Goal: Information Seeking & Learning: Learn about a topic

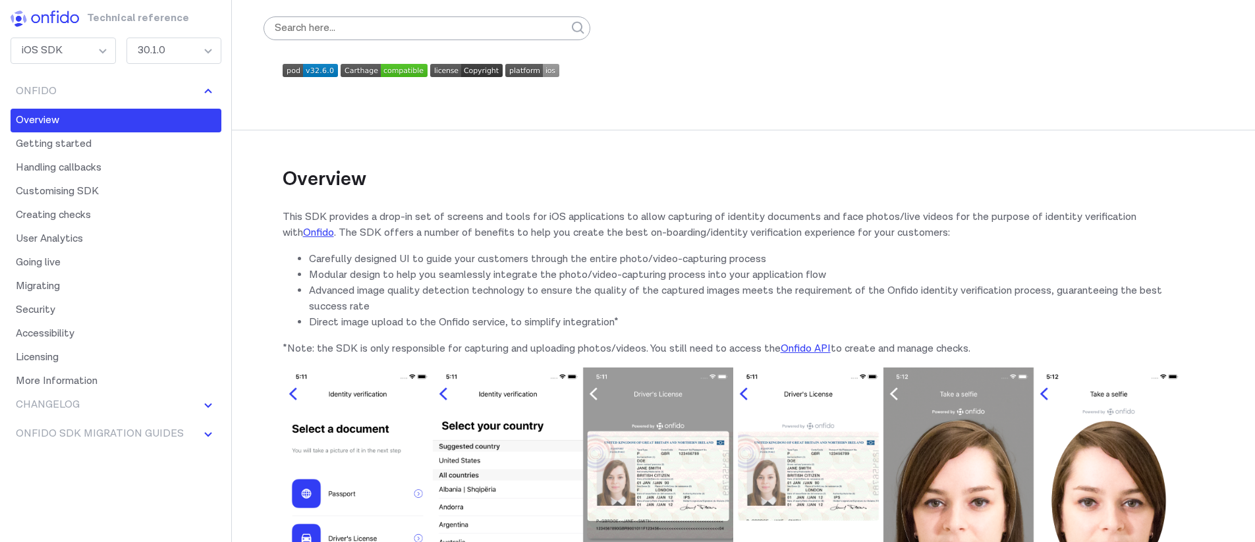
scroll to position [3, 0]
click at [419, 28] on input "search" at bounding box center [426, 28] width 327 height 24
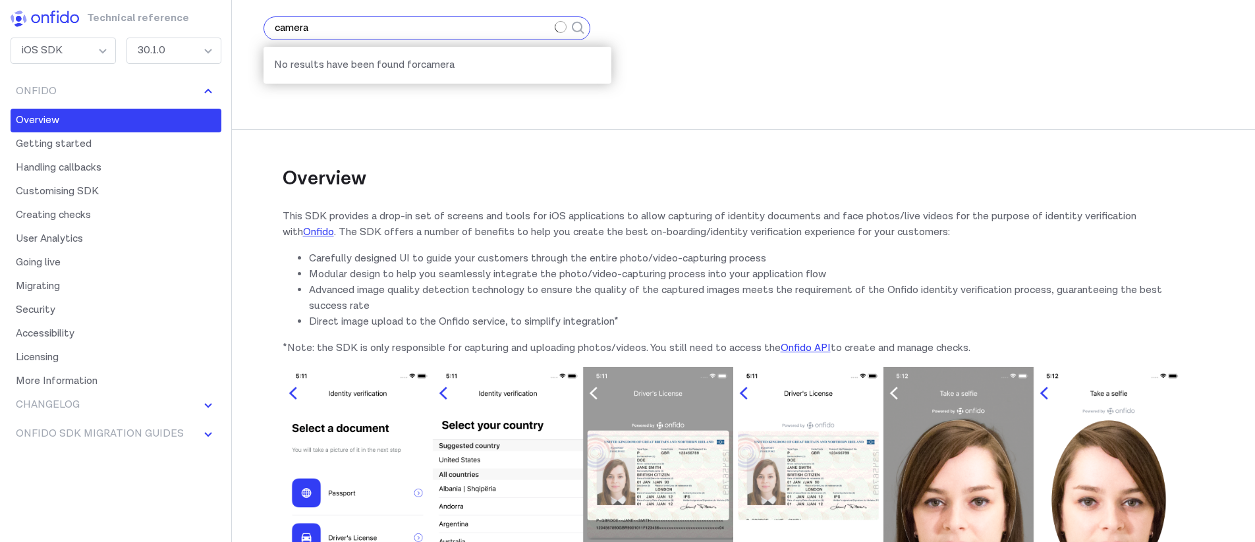
click at [566, 1] on button "submit" at bounding box center [578, 28] width 24 height 55
click at [573, 26] on div "submit" at bounding box center [578, 28] width 16 height 16
click at [544, 28] on input "camera" at bounding box center [426, 28] width 327 height 24
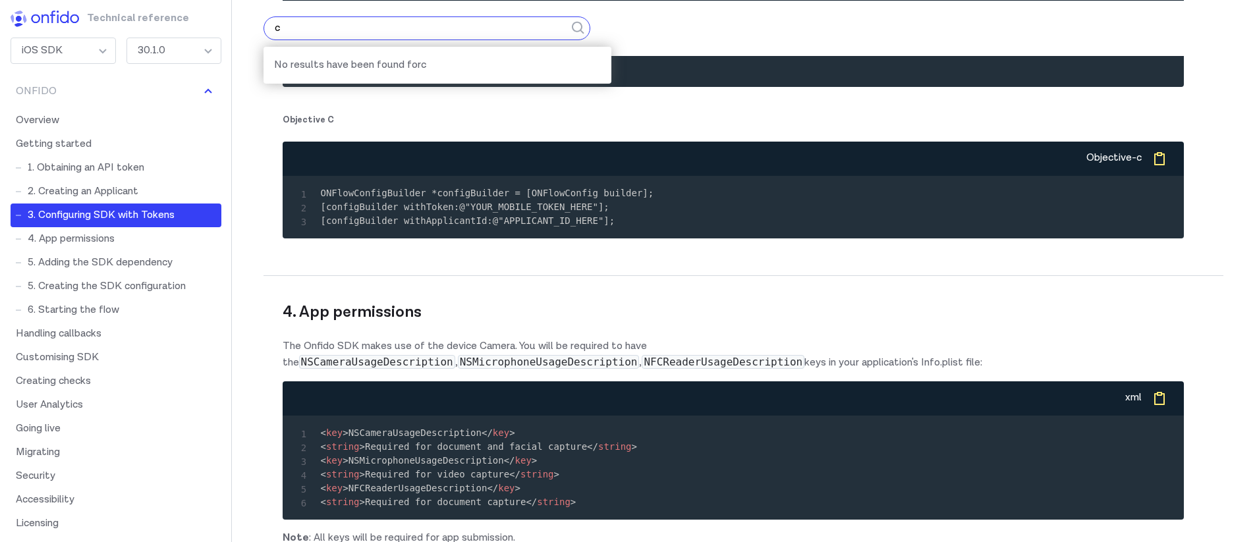
scroll to position [2873, 0]
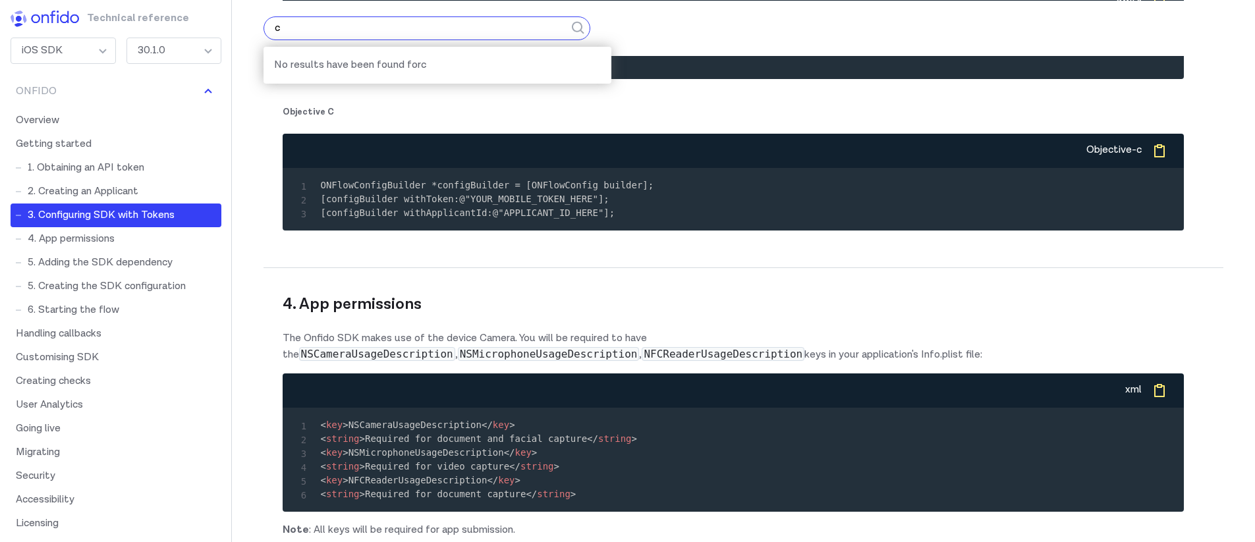
type input "c"
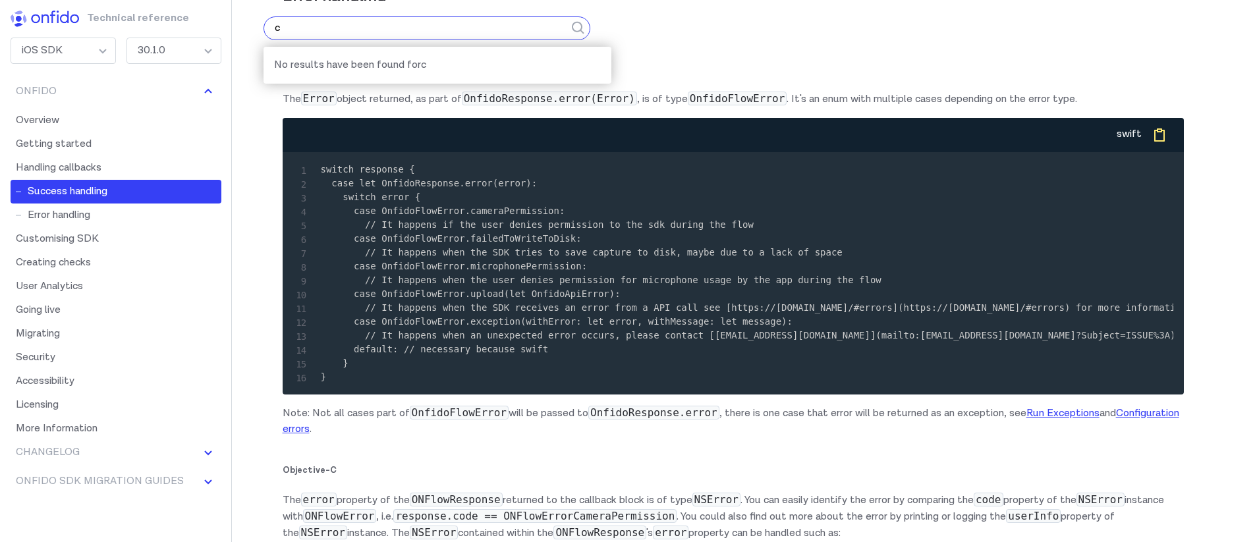
scroll to position [7652, 0]
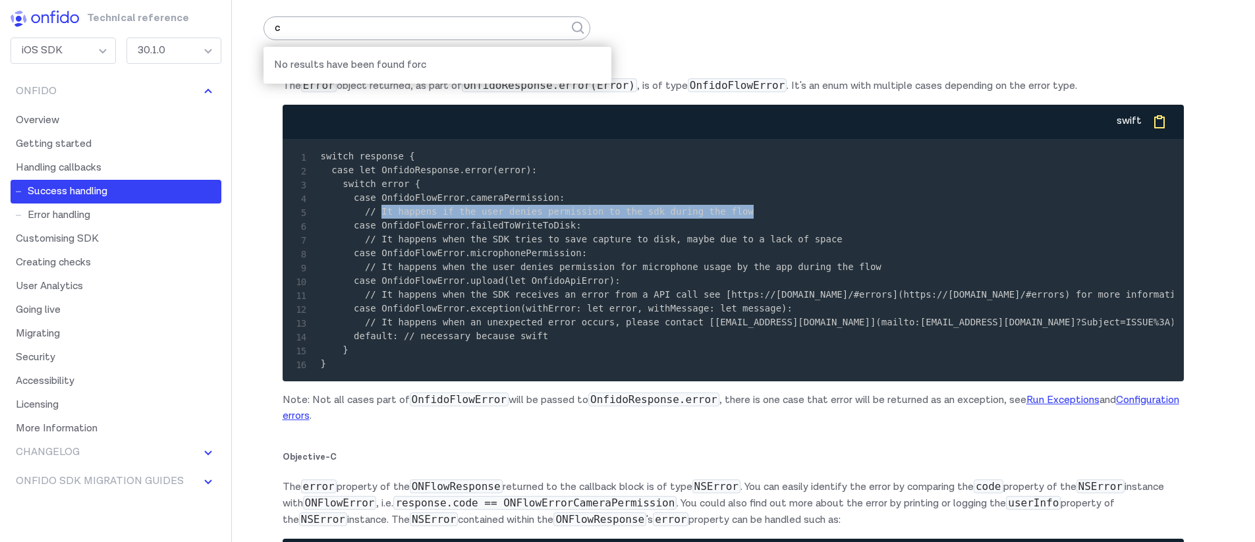
drag, startPoint x: 772, startPoint y: 338, endPoint x: 379, endPoint y: 341, distance: 392.6
click at [379, 341] on pre "switch response { case let OnfidoResponse.error(error): switch error { case Onf…" at bounding box center [733, 260] width 880 height 221
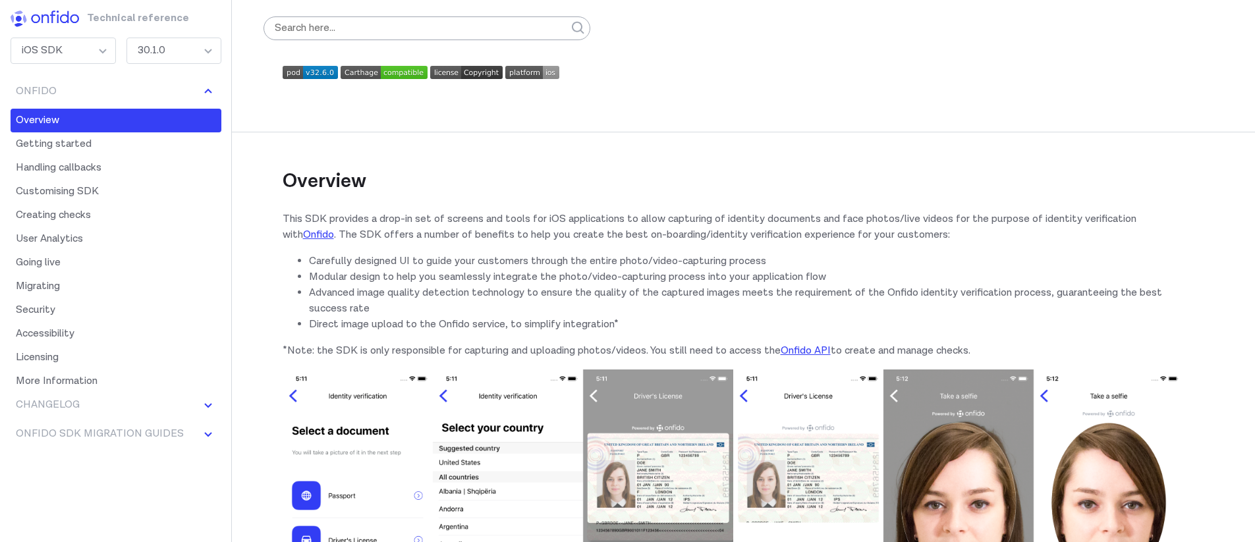
click at [310, 71] on img at bounding box center [310, 72] width 55 height 13
